Goal: Entertainment & Leisure: Browse casually

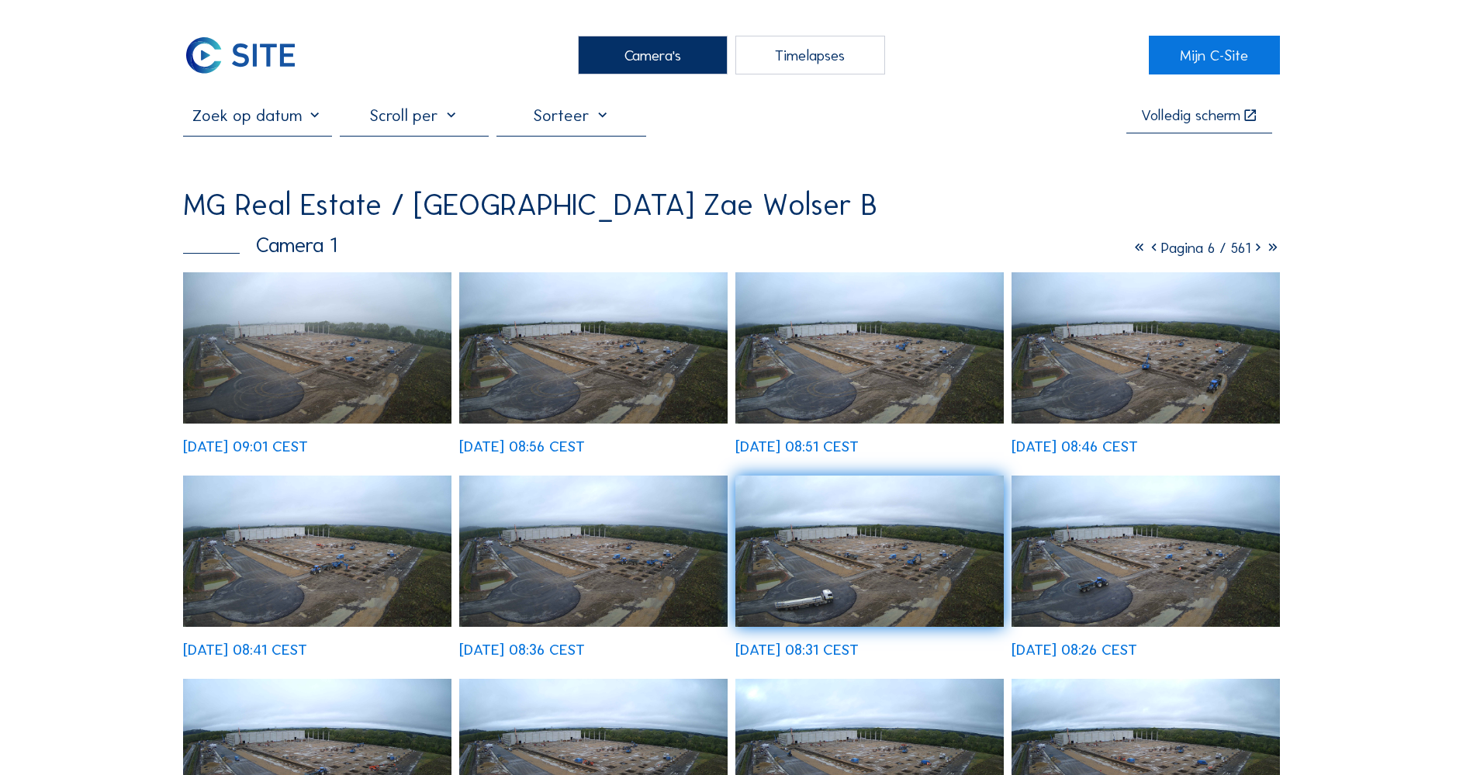
scroll to position [54, 935]
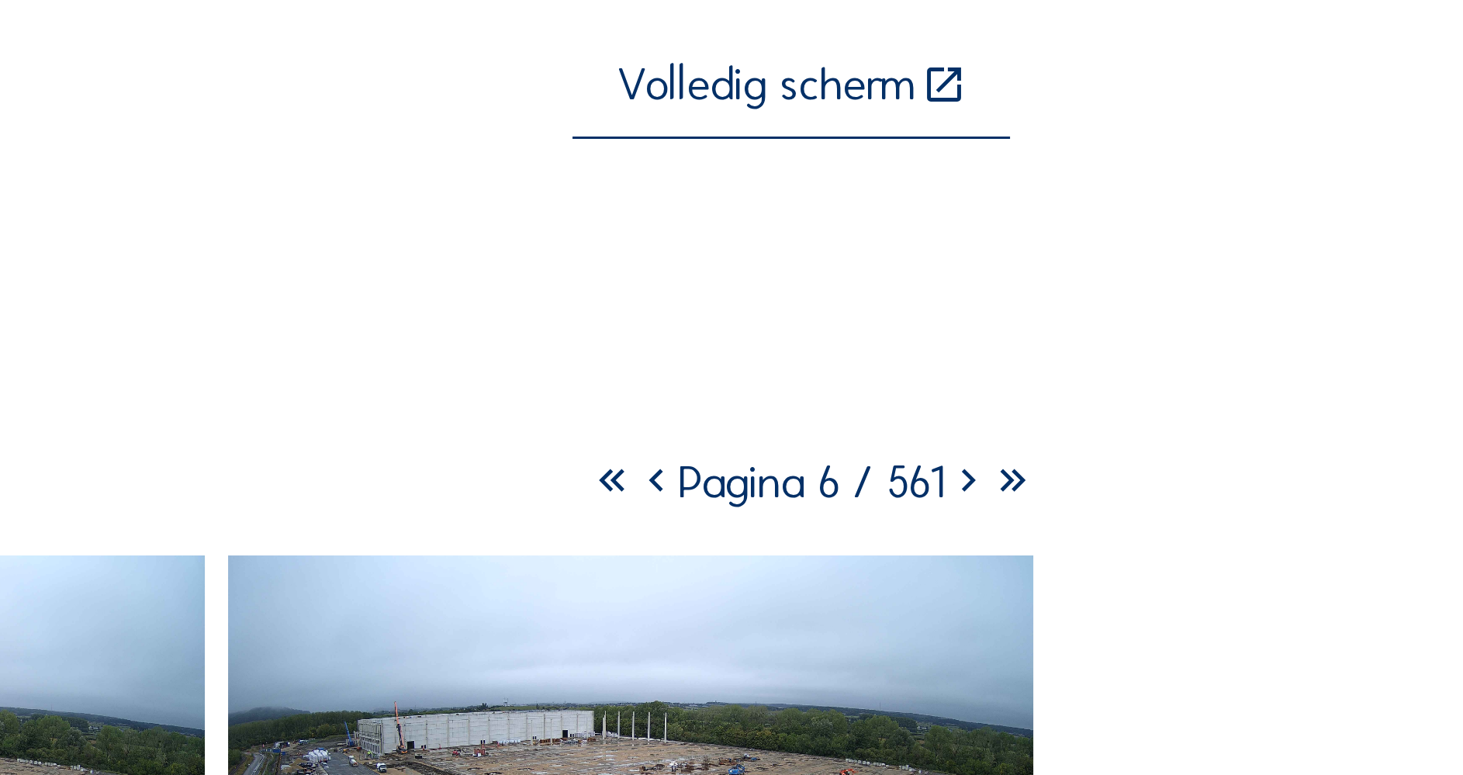
drag, startPoint x: 271, startPoint y: 132, endPoint x: 354, endPoint y: 90, distance: 93.0
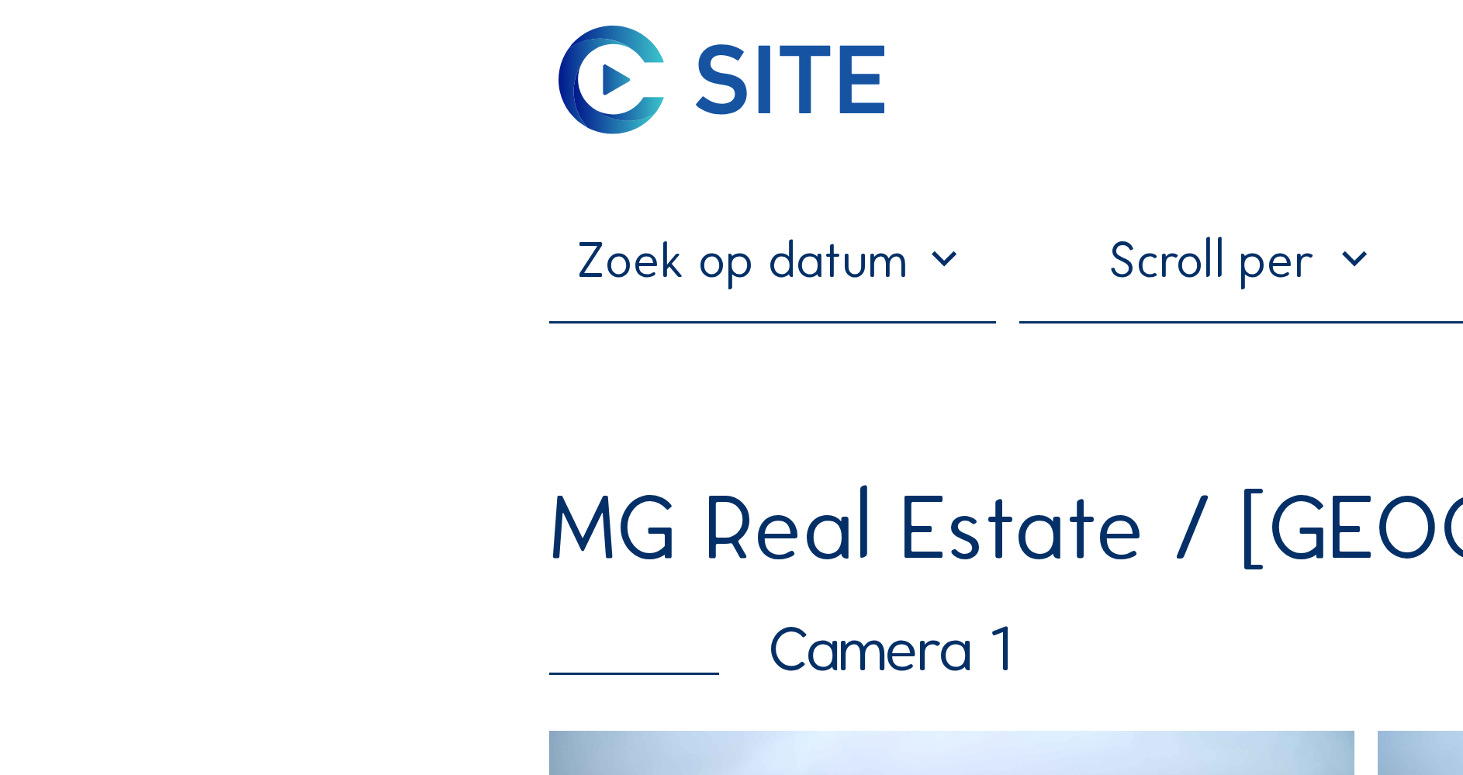
scroll to position [0, 0]
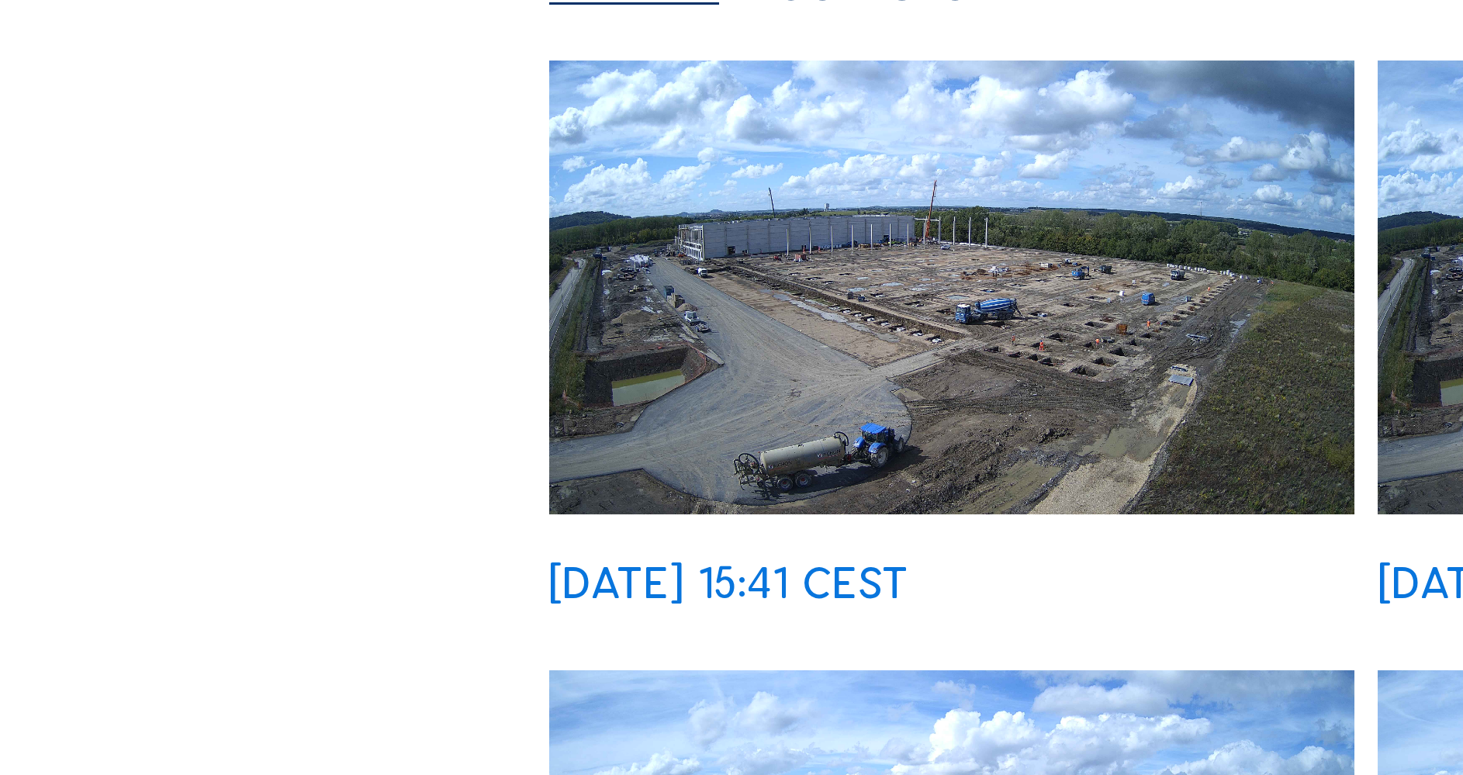
click at [309, 272] on img at bounding box center [317, 347] width 268 height 151
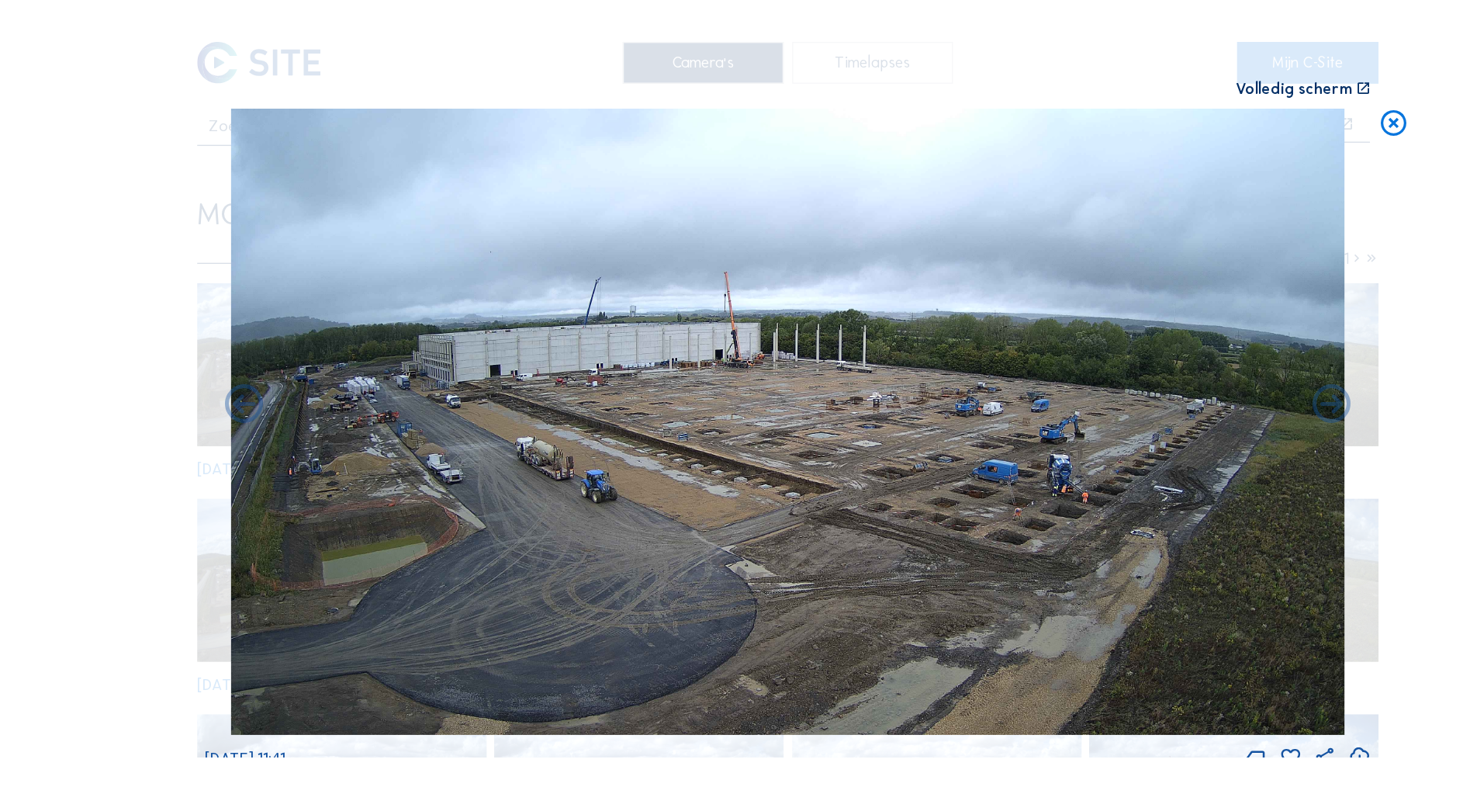
scroll to position [9, 0]
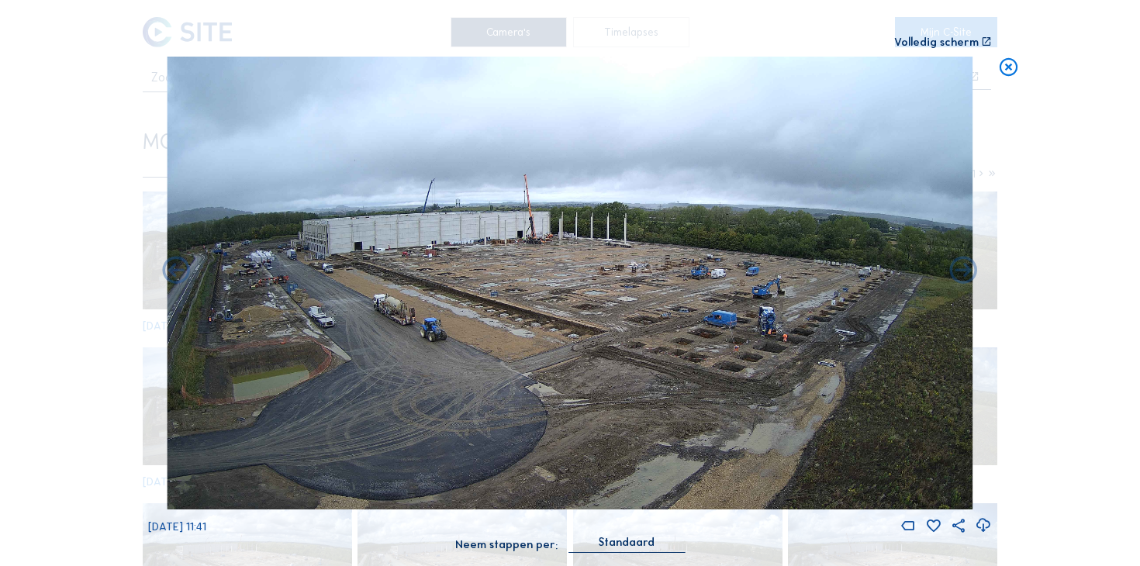
click at [1011, 67] on icon at bounding box center [1009, 68] width 22 height 22
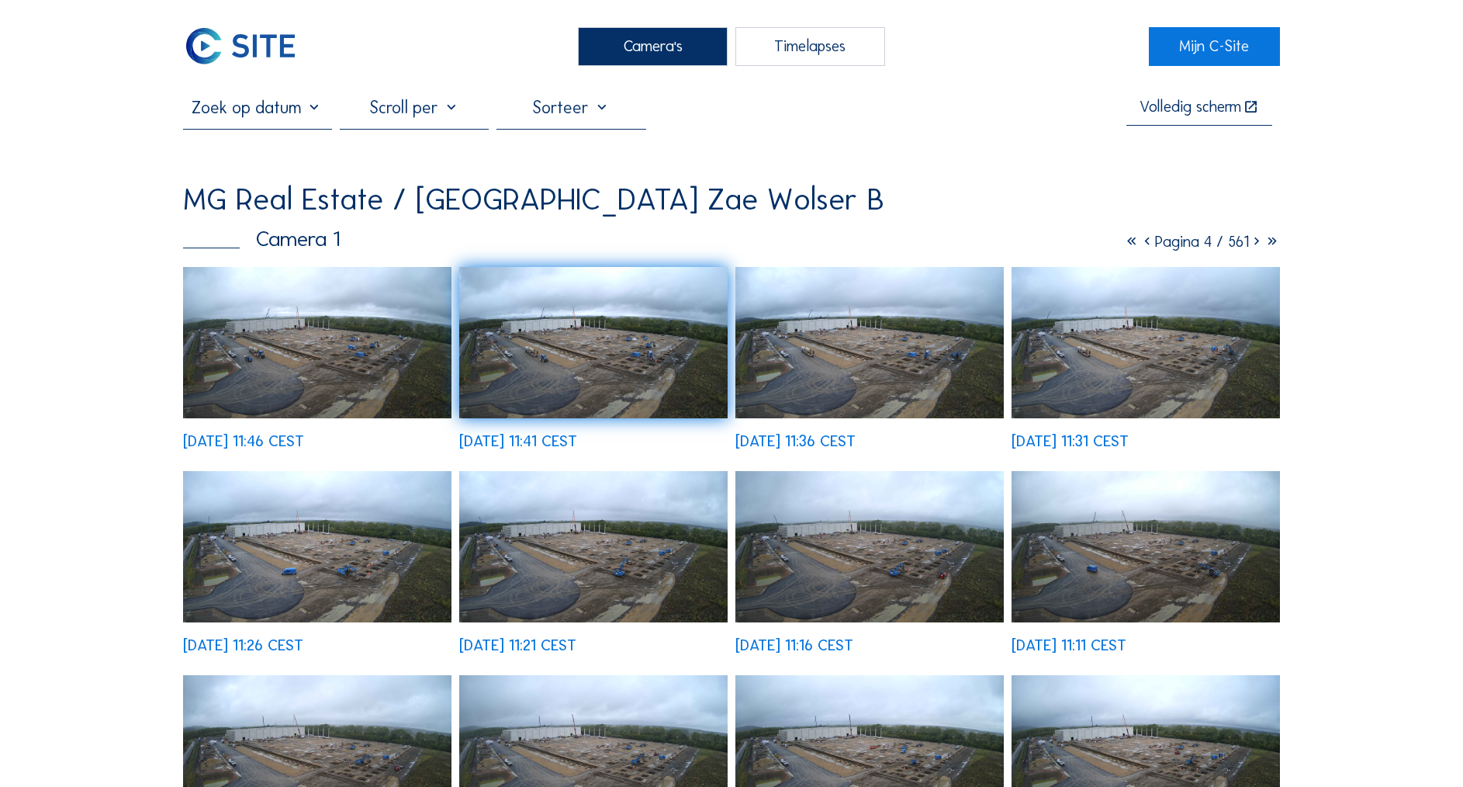
click at [272, 329] on img at bounding box center [317, 342] width 268 height 151
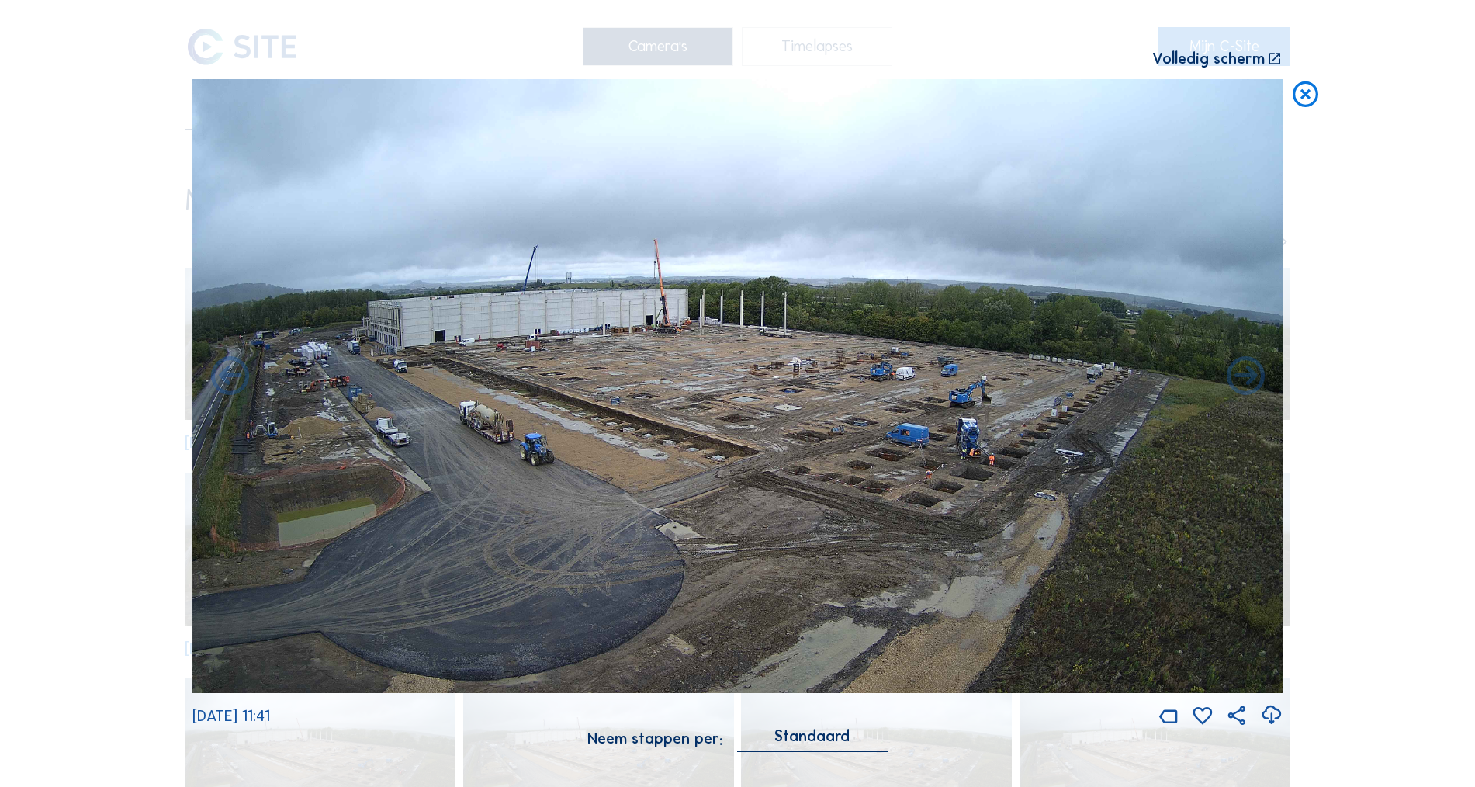
click at [1310, 92] on icon at bounding box center [1305, 95] width 31 height 32
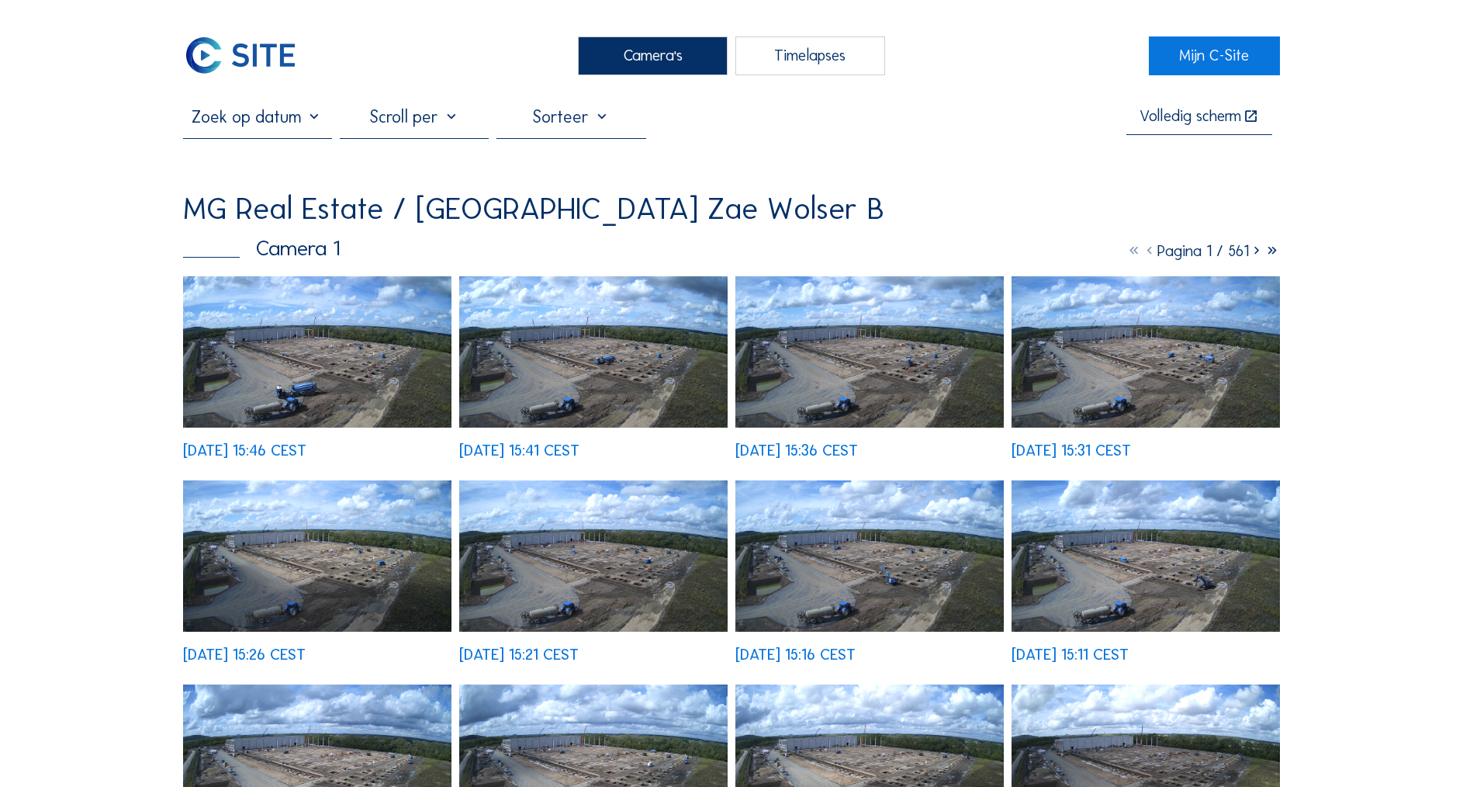
click at [273, 334] on img at bounding box center [317, 351] width 268 height 151
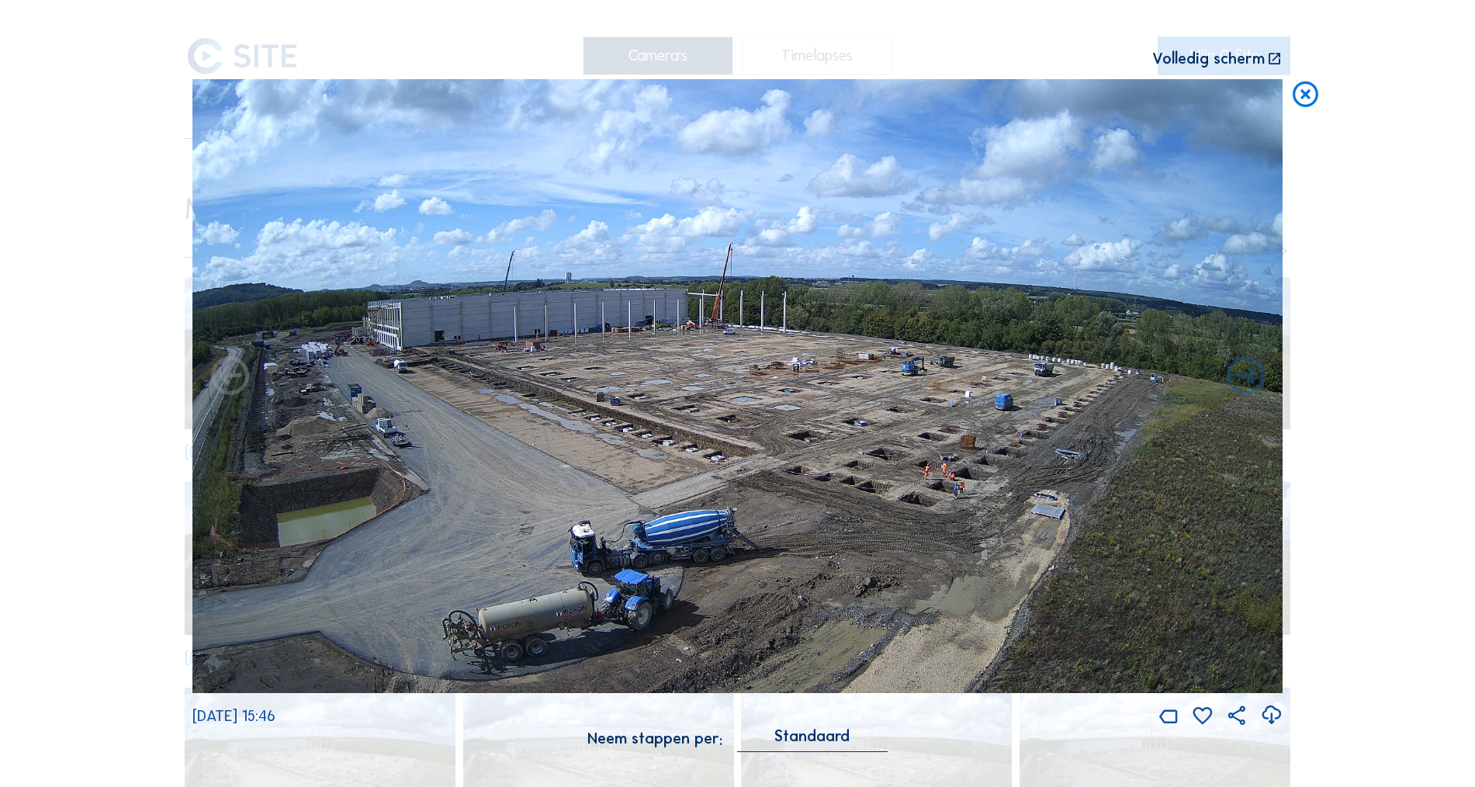
click at [1307, 93] on icon at bounding box center [1305, 95] width 31 height 32
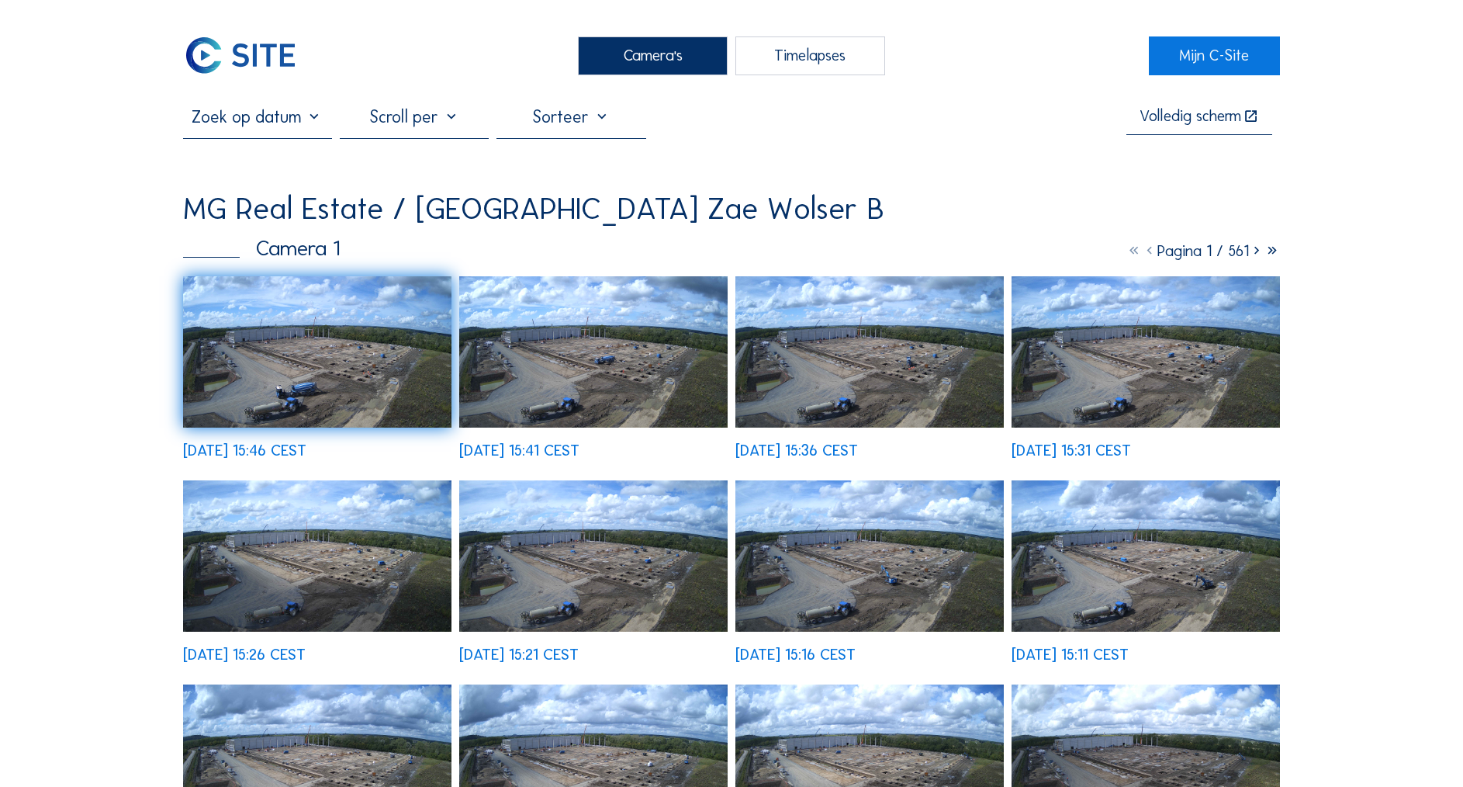
click at [355, 348] on img at bounding box center [317, 351] width 268 height 151
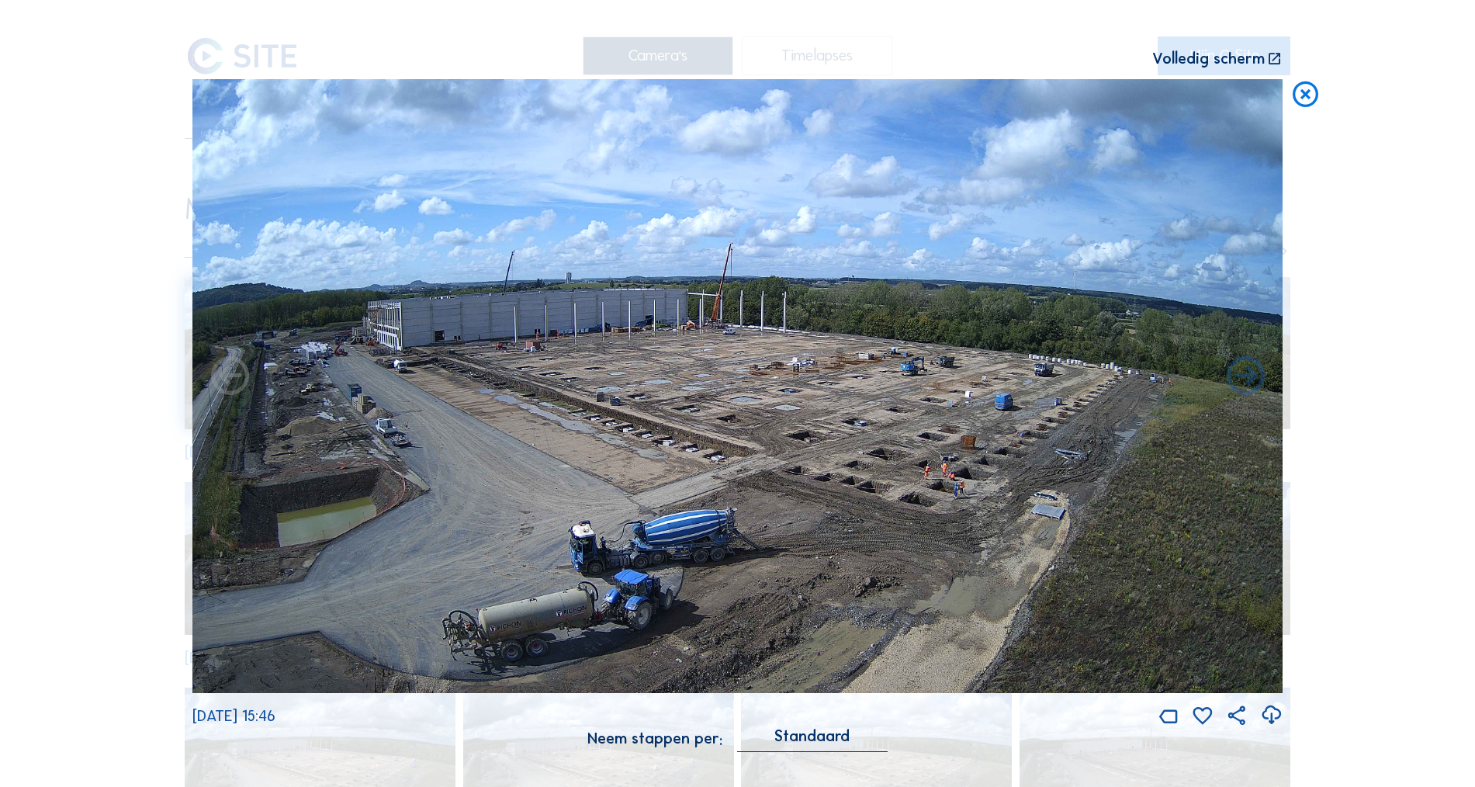
drag, startPoint x: 1306, startPoint y: 92, endPoint x: 1185, endPoint y: 118, distance: 123.8
click at [1305, 92] on icon at bounding box center [1305, 95] width 31 height 32
